Goal: Navigation & Orientation: Find specific page/section

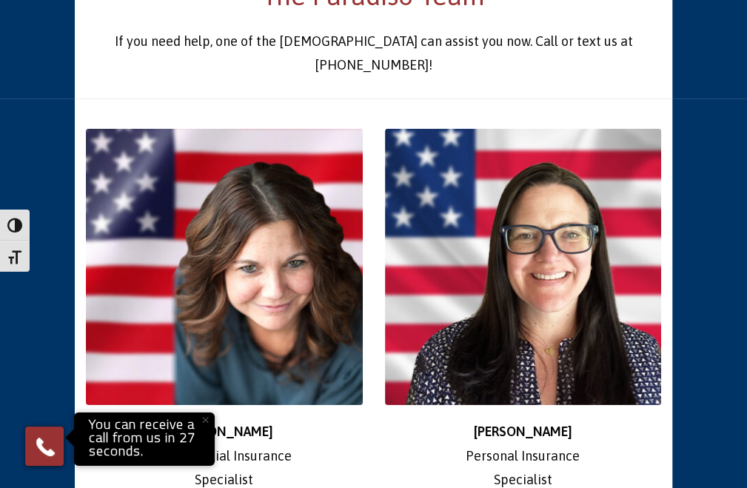
scroll to position [3037, 0]
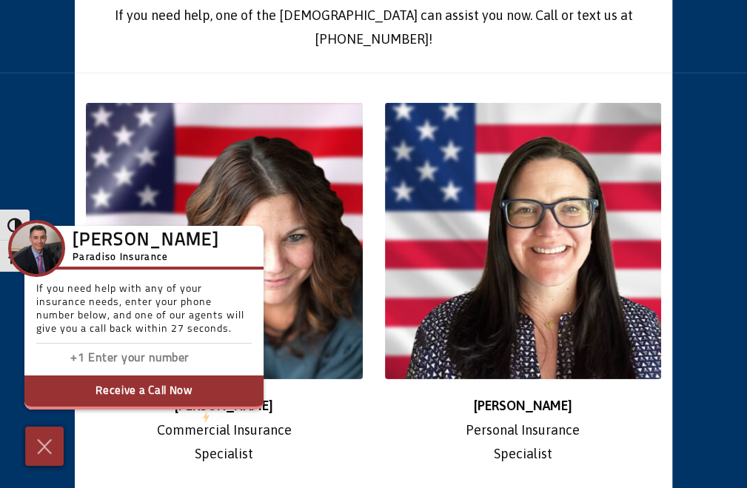
click at [35, 451] on img at bounding box center [44, 447] width 22 height 24
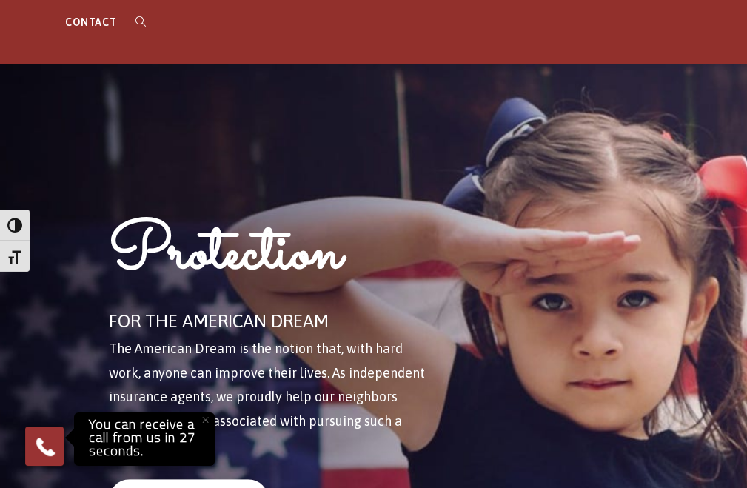
scroll to position [0, 0]
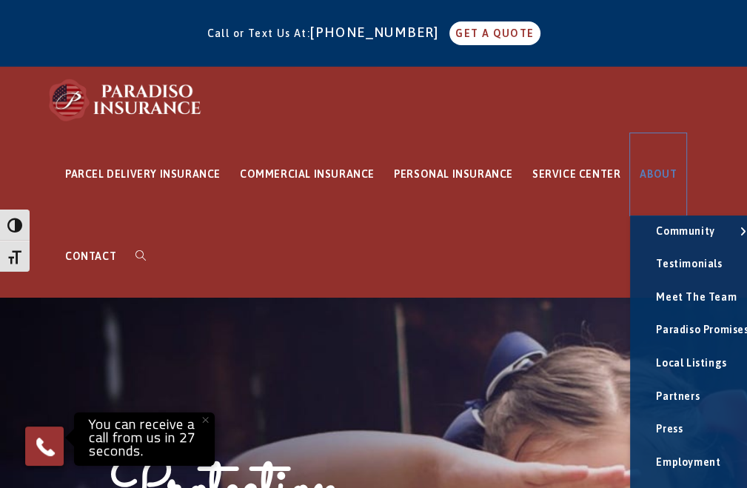
click at [640, 177] on span "ABOUT" at bounding box center [658, 174] width 37 height 12
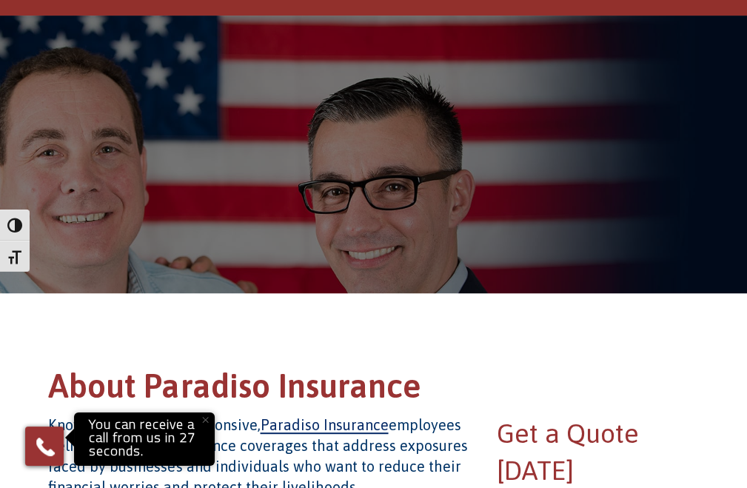
scroll to position [10, 0]
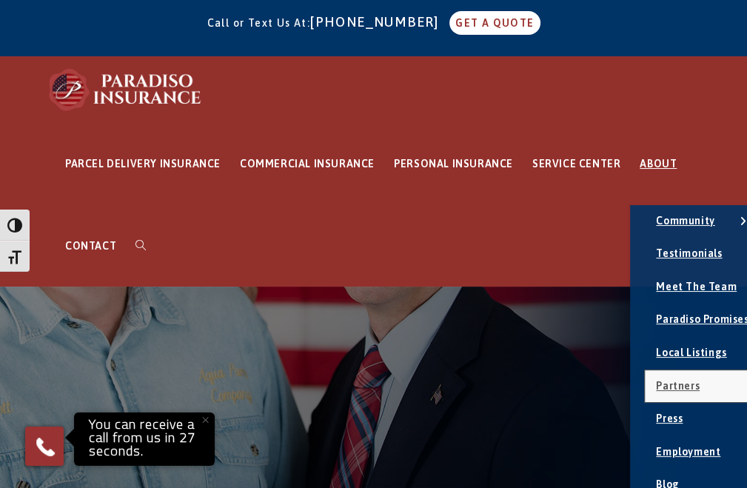
click at [656, 387] on span "Partners" at bounding box center [678, 386] width 44 height 12
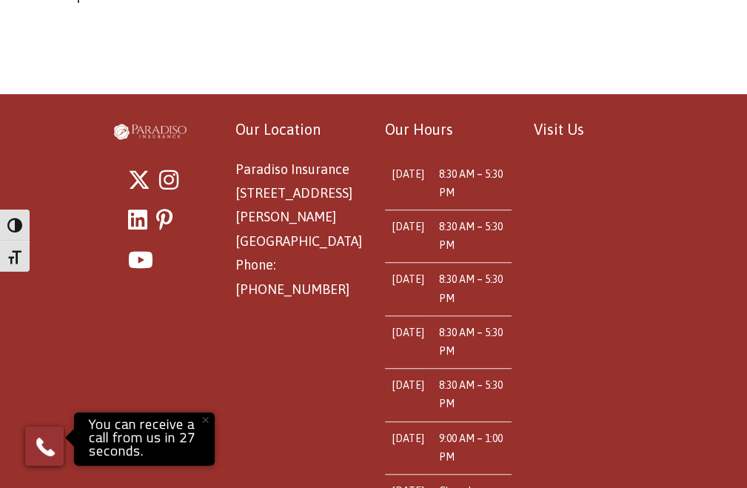
scroll to position [255, 0]
